Goal: Task Accomplishment & Management: Manage account settings

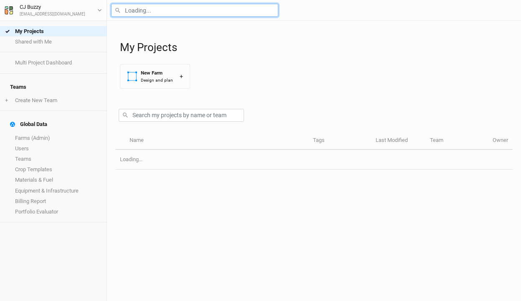
click at [141, 10] on input "text" at bounding box center [194, 10] width 167 height 13
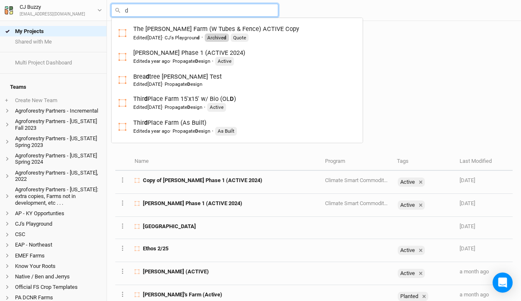
type input "du"
type input "duke Farms (12/24) ACTIVE"
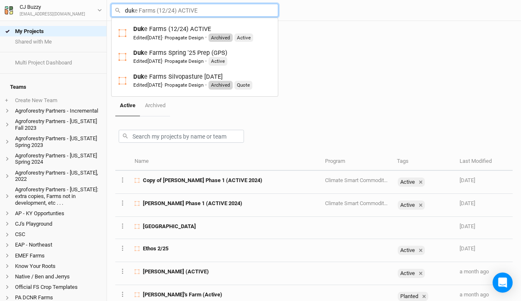
type input "duke"
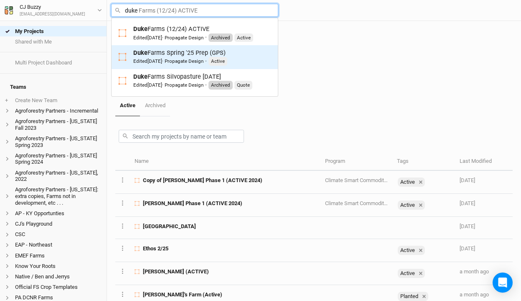
click at [150, 52] on div "Duke Farms Spring '25 Prep (GPS) Edited 4 months ago · Propagate Design · Active" at bounding box center [180, 56] width 94 height 17
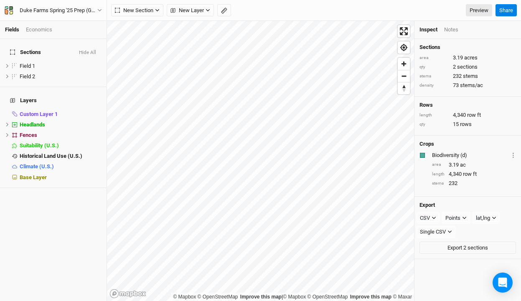
click at [42, 31] on div "Economics" at bounding box center [39, 30] width 26 height 8
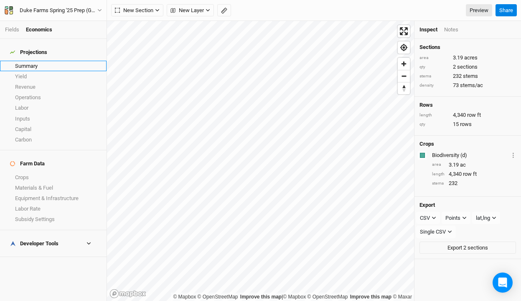
click at [30, 61] on link "Summary" at bounding box center [53, 66] width 107 height 10
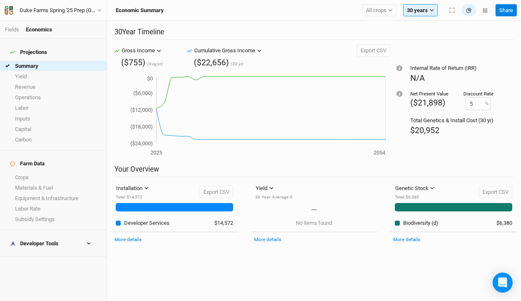
click at [43, 235] on h4 "Developer Tools" at bounding box center [53, 243] width 97 height 17
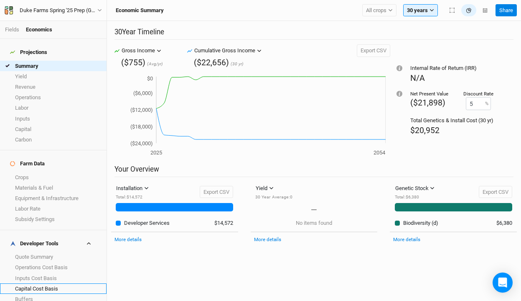
click at [34, 283] on link "Capital Cost Basis" at bounding box center [53, 288] width 107 height 10
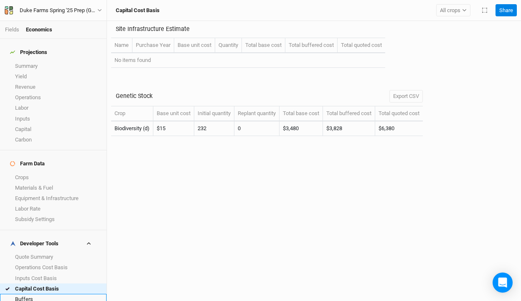
click at [32, 293] on link "Buffers" at bounding box center [53, 298] width 107 height 10
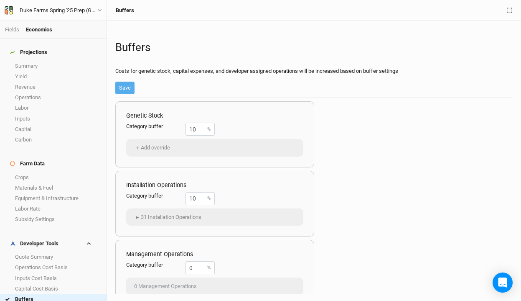
click at [35, 293] on link "Buffers" at bounding box center [53, 298] width 107 height 10
click at [48, 172] on link "Crops" at bounding box center [53, 177] width 107 height 10
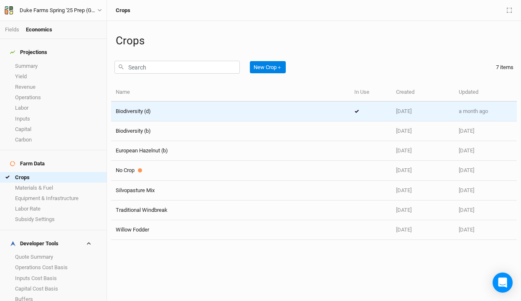
click at [176, 112] on div "Biodiversity (d)" at bounding box center [231, 111] width 230 height 8
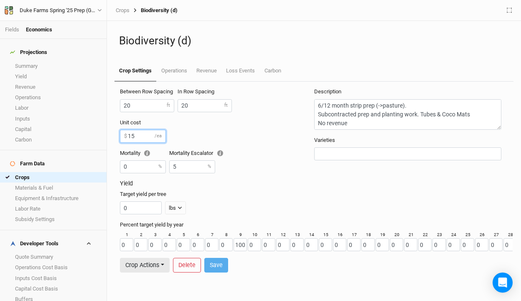
drag, startPoint x: 150, startPoint y: 137, endPoint x: 119, endPoint y: 131, distance: 31.8
click at [119, 131] on form "Between Row Spacing 20 ft In Row Spacing 20 ft Unit cost 15 $ /ea Mortality 0 %…" at bounding box center [314, 180] width 398 height 197
type input "6"
click at [217, 267] on button "Save" at bounding box center [216, 265] width 24 height 15
click at [29, 61] on link "Summary" at bounding box center [53, 66] width 107 height 10
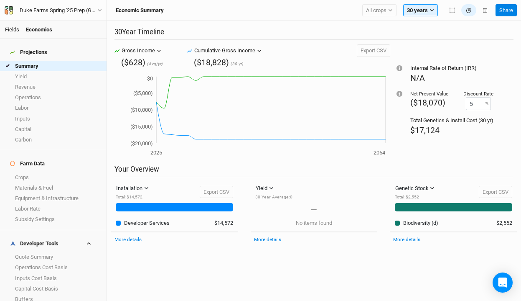
click at [12, 29] on link "Fields" at bounding box center [12, 29] width 14 height 6
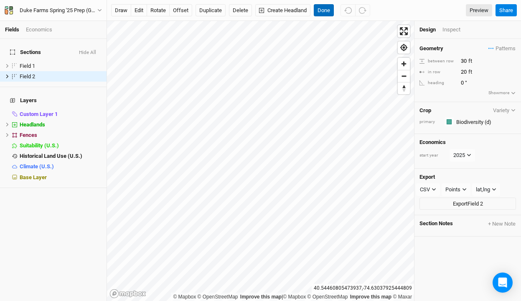
click at [321, 9] on button "Done" at bounding box center [324, 10] width 20 height 13
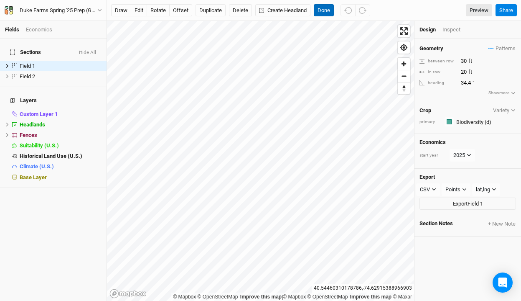
click at [323, 11] on button "Done" at bounding box center [324, 10] width 20 height 13
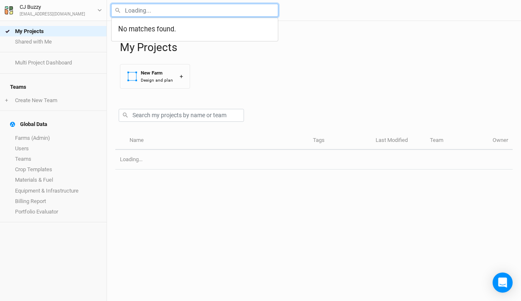
click at [146, 7] on input "text" at bounding box center [194, 10] width 167 height 13
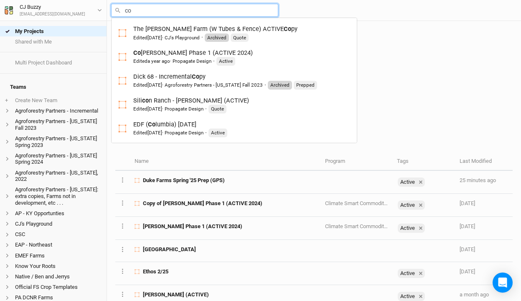
type input "cor"
type input "[PERSON_NAME] Phase 1 (ACTIVE 2024)"
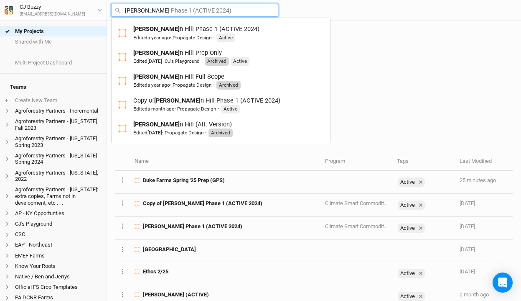
type input "[PERSON_NAME]"
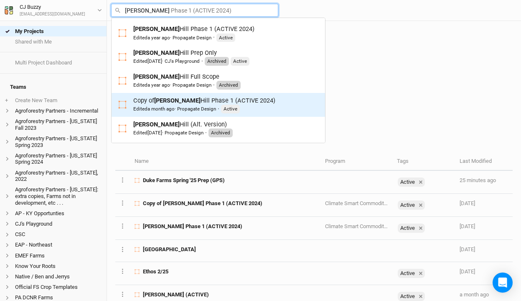
click at [174, 104] on div "Copy of [PERSON_NAME] Phase 1 (ACTIVE 2024) Edited a month ago · Propagate Desi…" at bounding box center [204, 104] width 142 height 17
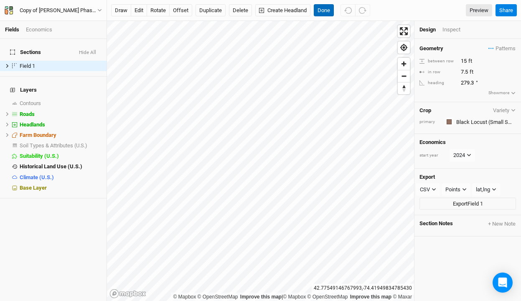
click at [329, 8] on button "Done" at bounding box center [324, 10] width 20 height 13
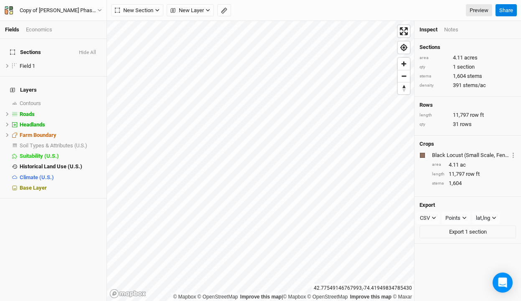
click at [33, 28] on div "Economics" at bounding box center [39, 30] width 26 height 8
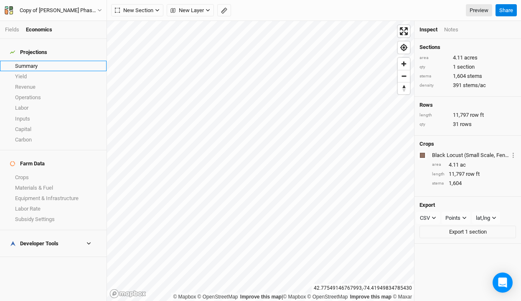
click at [25, 61] on link "Summary" at bounding box center [53, 66] width 107 height 10
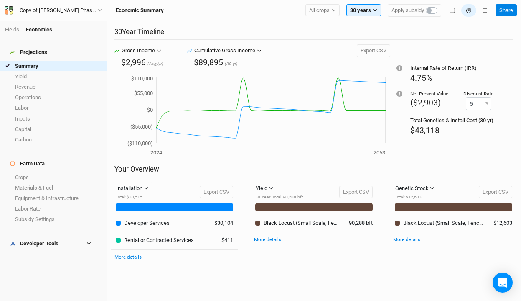
click at [47, 240] on div "Developer Tools" at bounding box center [34, 243] width 48 height 7
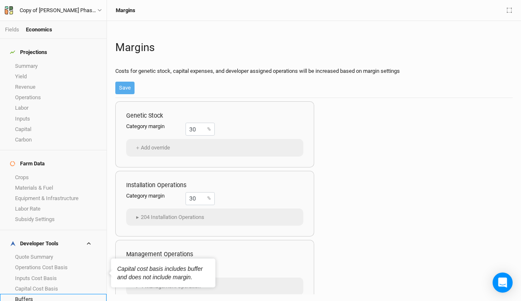
click at [23, 293] on link "Buffers" at bounding box center [53, 298] width 107 height 10
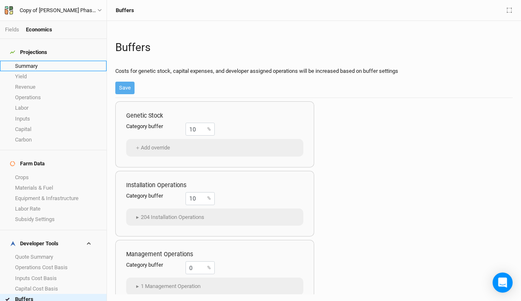
click at [35, 61] on link "Summary" at bounding box center [53, 66] width 107 height 10
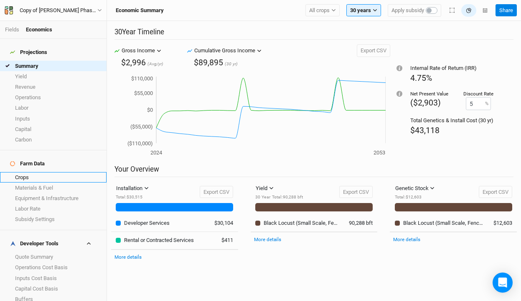
click at [34, 172] on link "Crops" at bounding box center [53, 177] width 107 height 10
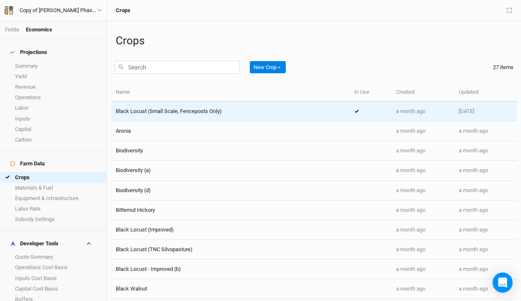
click at [158, 116] on td "Black Locust (Small Scale, Fenceposts Only)" at bounding box center [230, 112] width 239 height 20
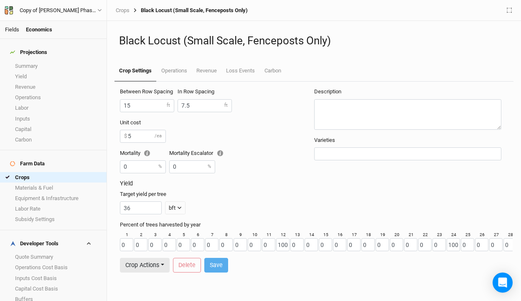
click at [12, 29] on link "Fields" at bounding box center [12, 29] width 14 height 6
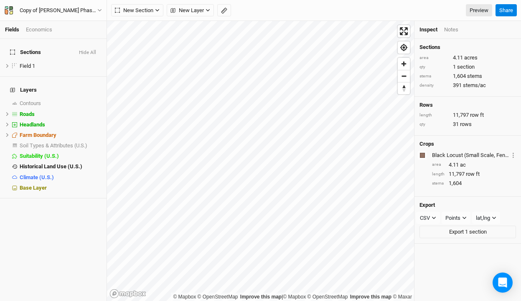
click at [45, 28] on div "Economics" at bounding box center [39, 30] width 26 height 8
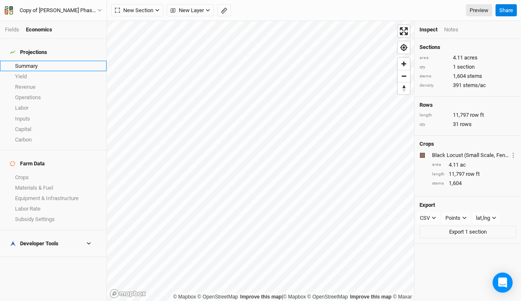
click at [33, 61] on link "Summary" at bounding box center [53, 66] width 107 height 10
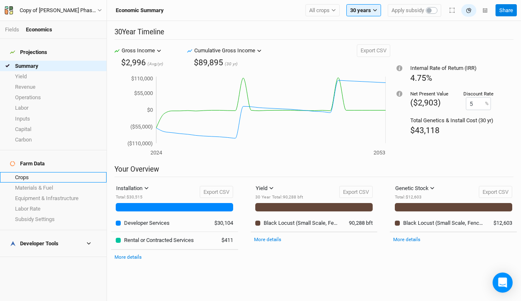
click at [35, 172] on link "Crops" at bounding box center [53, 177] width 107 height 10
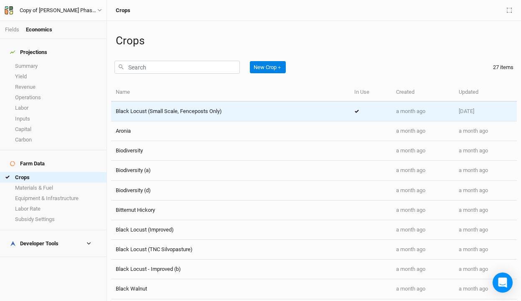
click at [165, 114] on span "Black Locust (Small Scale, Fenceposts Only)" at bounding box center [169, 111] width 106 height 6
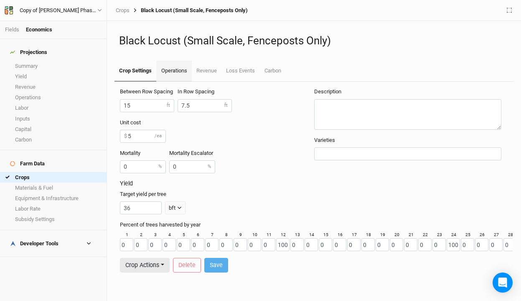
click at [183, 66] on link "Operations" at bounding box center [173, 71] width 35 height 21
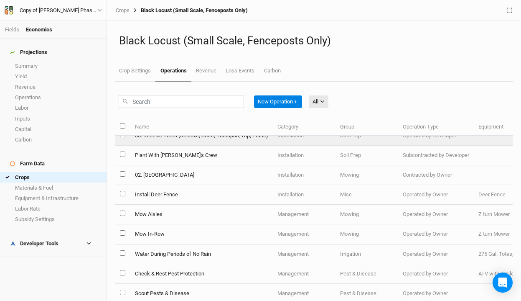
scroll to position [70, 0]
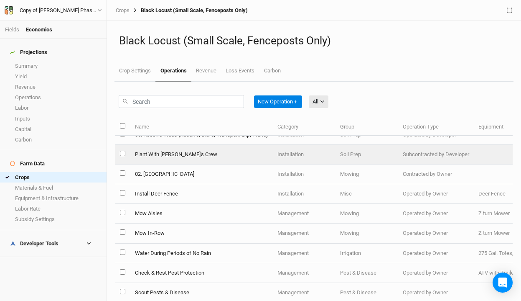
click at [219, 157] on td "Plant With [PERSON_NAME]'s Crew" at bounding box center [201, 155] width 143 height 20
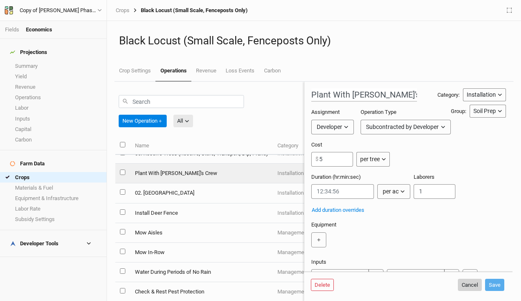
click at [460, 280] on button "Cancel" at bounding box center [470, 284] width 24 height 13
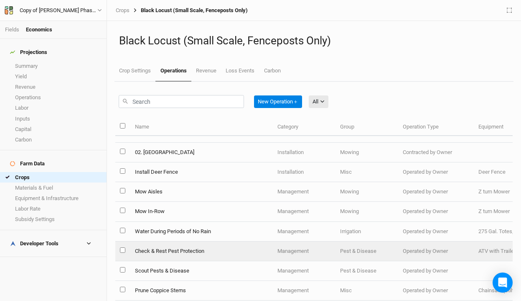
scroll to position [6, 0]
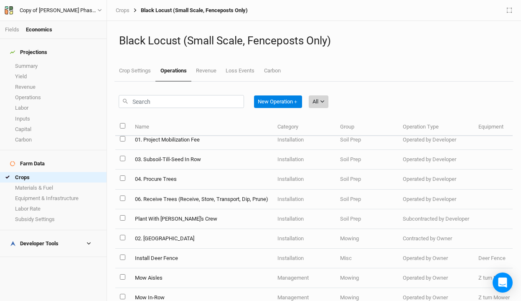
click at [318, 97] on div "All" at bounding box center [316, 101] width 6 height 8
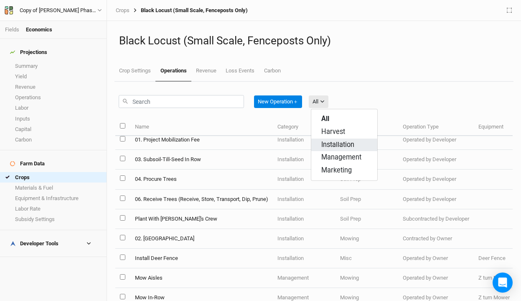
click at [324, 141] on span "Installation" at bounding box center [338, 145] width 33 height 10
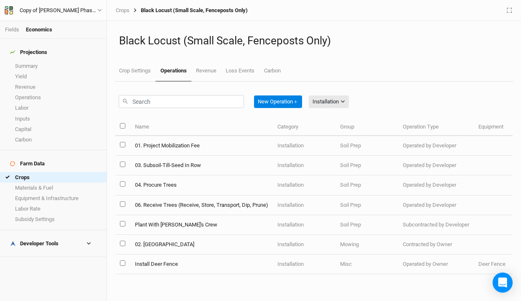
scroll to position [0, 0]
click at [215, 146] on td "01. Project Mobilization Fee" at bounding box center [201, 146] width 143 height 20
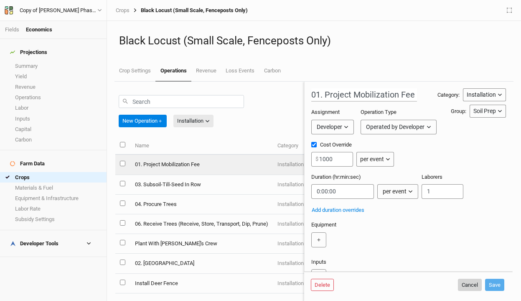
click at [459, 284] on button "Cancel" at bounding box center [470, 284] width 24 height 13
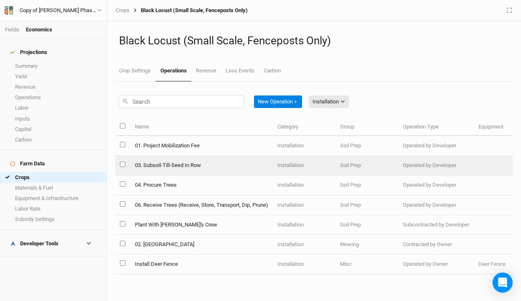
click at [204, 163] on td "03. Subsoil-Till-Seed In Row" at bounding box center [201, 166] width 143 height 20
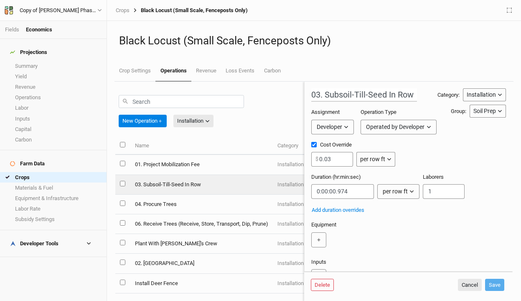
scroll to position [80, 0]
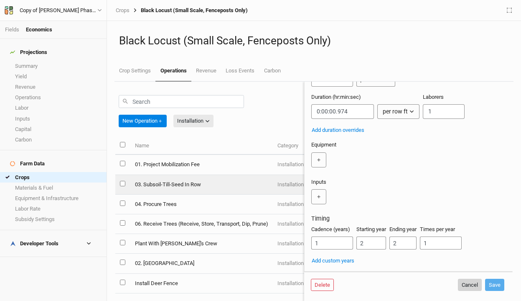
click at [464, 283] on button "Cancel" at bounding box center [470, 284] width 24 height 13
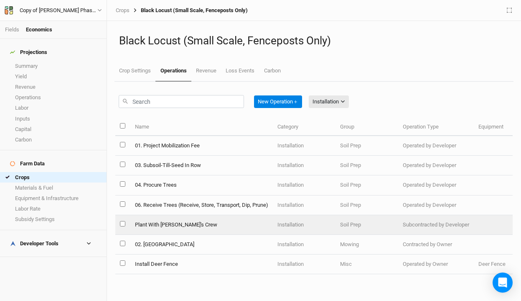
click at [233, 219] on td "Plant With [PERSON_NAME]'s Crew" at bounding box center [201, 225] width 143 height 20
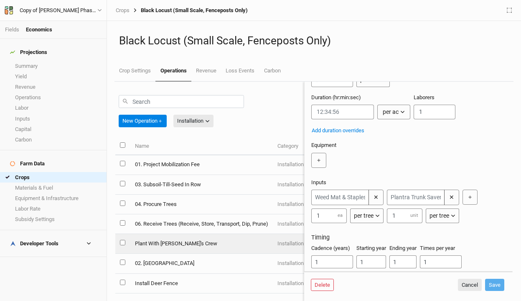
scroll to position [98, 0]
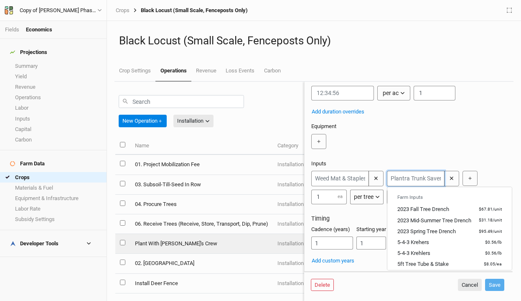
click at [421, 177] on input "text" at bounding box center [416, 178] width 58 height 15
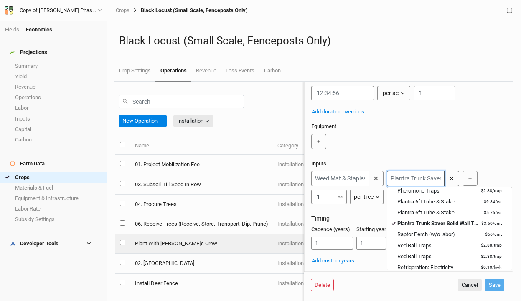
scroll to position [621, 0]
click at [424, 136] on div "＋" at bounding box center [406, 141] width 191 height 15
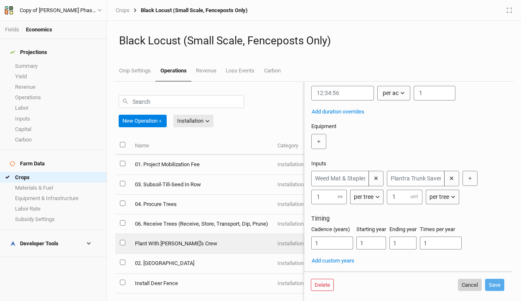
click at [468, 283] on button "Cancel" at bounding box center [470, 284] width 24 height 13
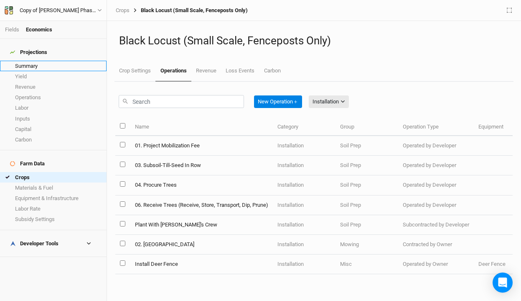
click at [24, 61] on link "Summary" at bounding box center [53, 66] width 107 height 10
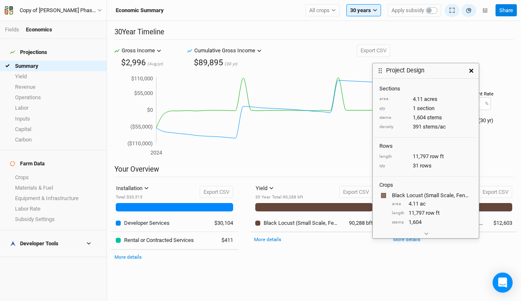
click at [472, 71] on icon "button" at bounding box center [472, 71] width 4 height 4
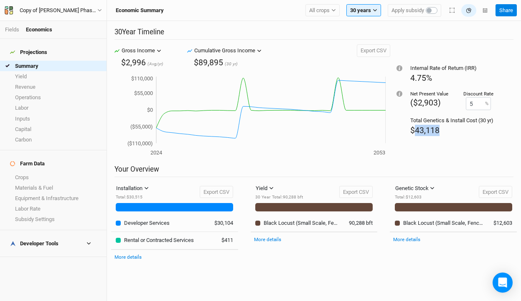
drag, startPoint x: 440, startPoint y: 130, endPoint x: 415, endPoint y: 131, distance: 25.1
click at [415, 131] on div "$43,118" at bounding box center [452, 130] width 83 height 11
copy span "43,118"
click at [426, 145] on div "Internal Rate of Return (IRR) 4.75% Net Present Value ($2,903) Discount Rate 5 …" at bounding box center [451, 104] width 123 height 120
